Goal: Register for event/course

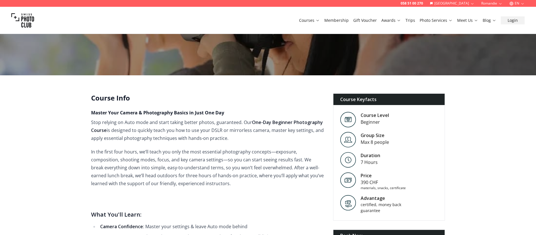
scroll to position [93, 0]
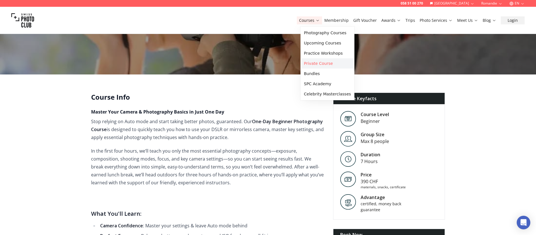
click at [325, 62] on link "Private Course" at bounding box center [327, 63] width 52 height 10
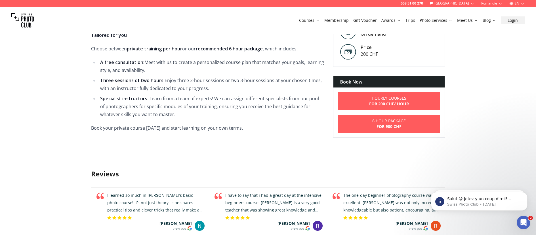
scroll to position [187, 0]
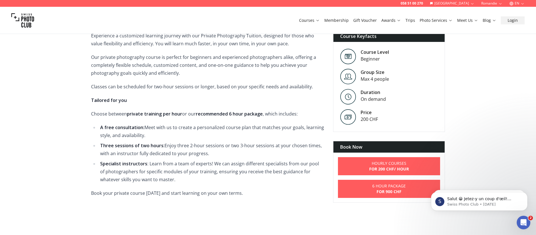
click at [126, 130] on strong "A free consultation:" at bounding box center [122, 127] width 44 height 6
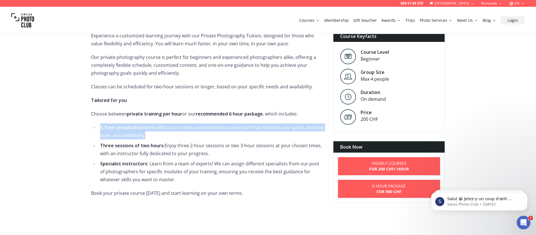
click at [126, 130] on strong "A free consultation:" at bounding box center [122, 127] width 44 height 6
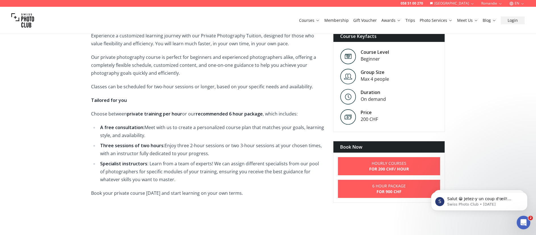
click at [206, 146] on li "Three sessions of two hours: Enjoy three 2-hour sessions or two 3-hour sessions…" at bounding box center [210, 150] width 225 height 16
click at [166, 148] on li "Three sessions of two hours: Enjoy three 2-hour sessions or two 3-hour sessions…" at bounding box center [210, 150] width 225 height 16
click at [187, 149] on li "Three sessions of two hours: Enjoy three 2-hour sessions or two 3-hour sessions…" at bounding box center [210, 150] width 225 height 16
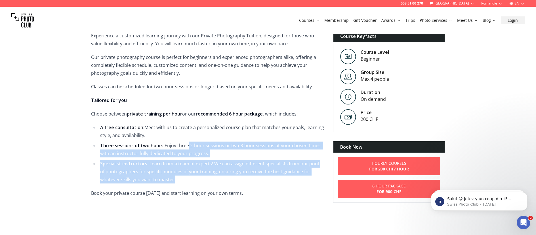
drag, startPoint x: 187, startPoint y: 146, endPoint x: 203, endPoint y: 181, distance: 39.3
click at [203, 181] on ul "A free consultation: Meet with us to create a personalized course plan that mat…" at bounding box center [207, 154] width 233 height 60
click at [167, 180] on li "Specialist instructors : Learn from a team of experts! We can assign different …" at bounding box center [210, 172] width 225 height 24
